Goal: Task Accomplishment & Management: Use online tool/utility

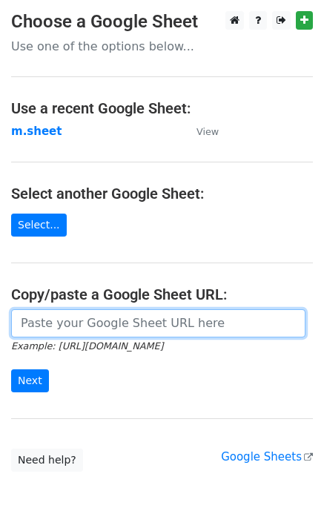
click at [33, 319] on input "url" at bounding box center [158, 323] width 294 height 28
click at [109, 336] on input "url" at bounding box center [158, 323] width 294 height 28
click at [107, 326] on input "url" at bounding box center [158, 323] width 294 height 28
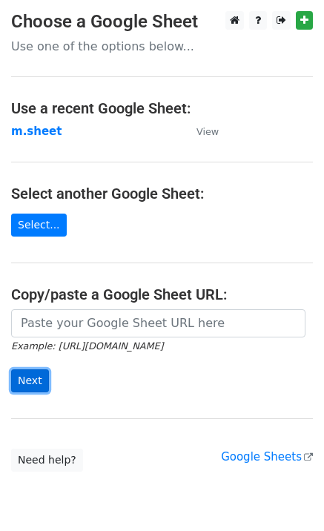
click at [21, 387] on input "Next" at bounding box center [30, 380] width 38 height 23
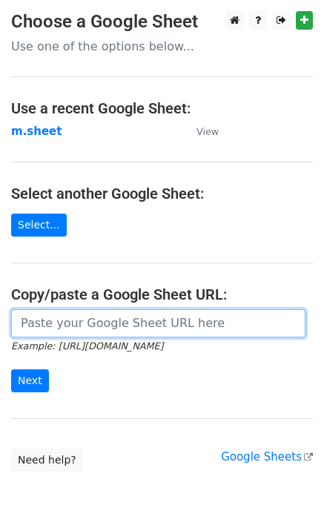
drag, startPoint x: 81, startPoint y: 311, endPoint x: 84, endPoint y: 331, distance: 19.5
click at [81, 311] on input "url" at bounding box center [158, 323] width 294 height 28
type input "https://docs.google.com/spreadsheets/d/1NSPy5y9XraHPasg8dEzu-ngu0Ro3lXZEEAXZcNX…"
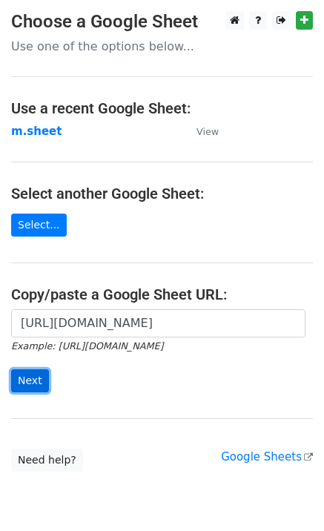
click at [21, 382] on input "Next" at bounding box center [30, 380] width 38 height 23
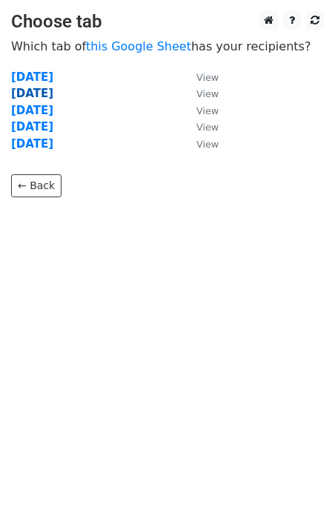
click at [47, 96] on strong "Tuesday" at bounding box center [32, 93] width 42 height 13
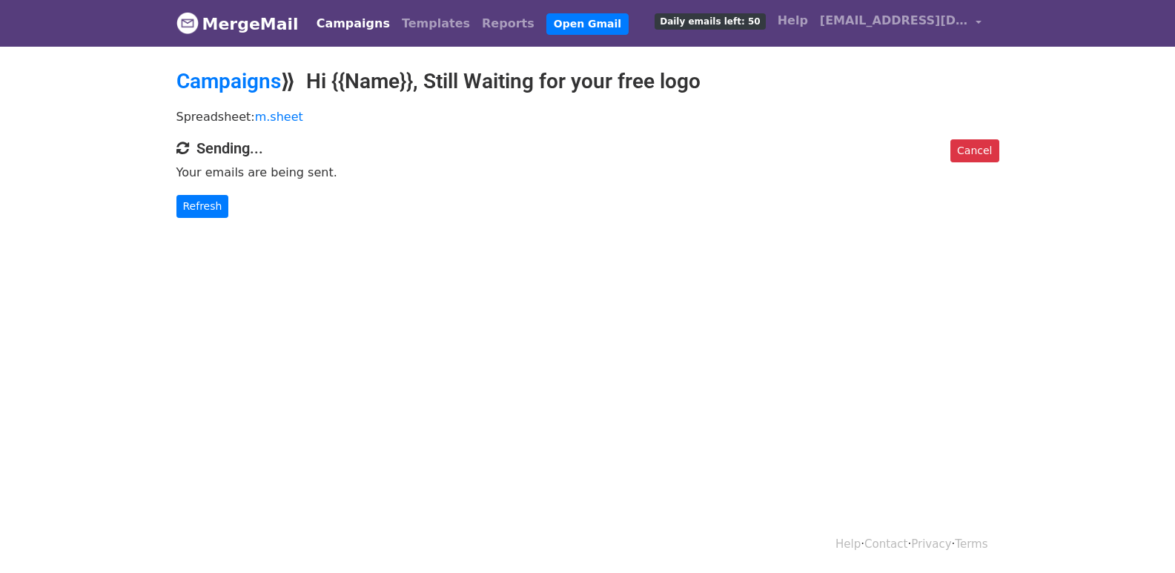
click at [228, 202] on p "Refresh" at bounding box center [587, 206] width 823 height 23
click at [210, 208] on link "Refresh" at bounding box center [202, 206] width 53 height 23
click at [205, 208] on link "Refresh" at bounding box center [202, 206] width 53 height 23
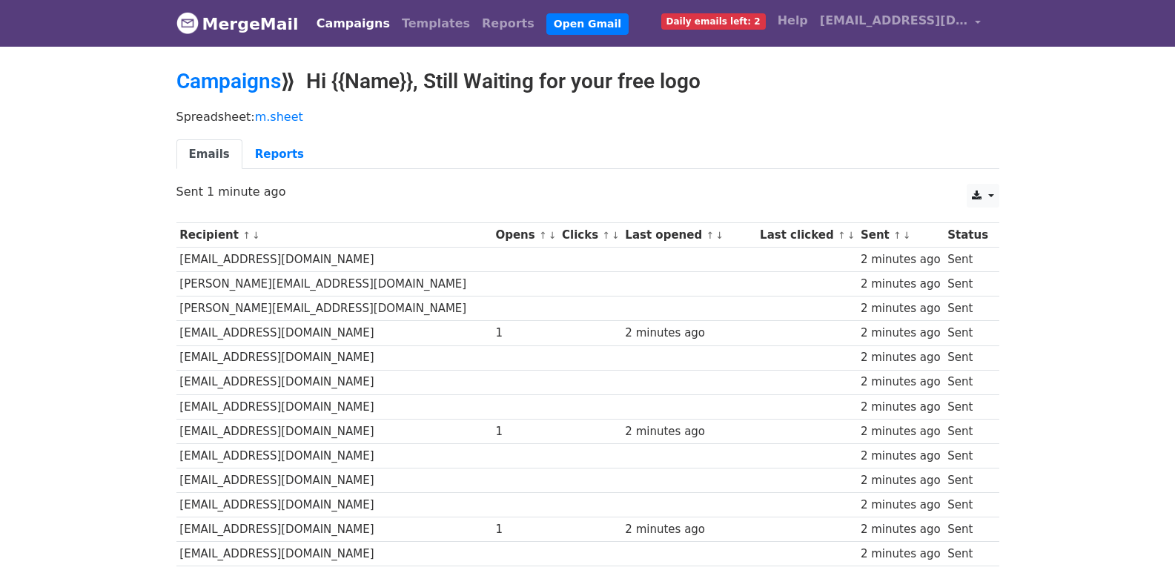
scroll to position [983, 0]
